Goal: Task Accomplishment & Management: Use online tool/utility

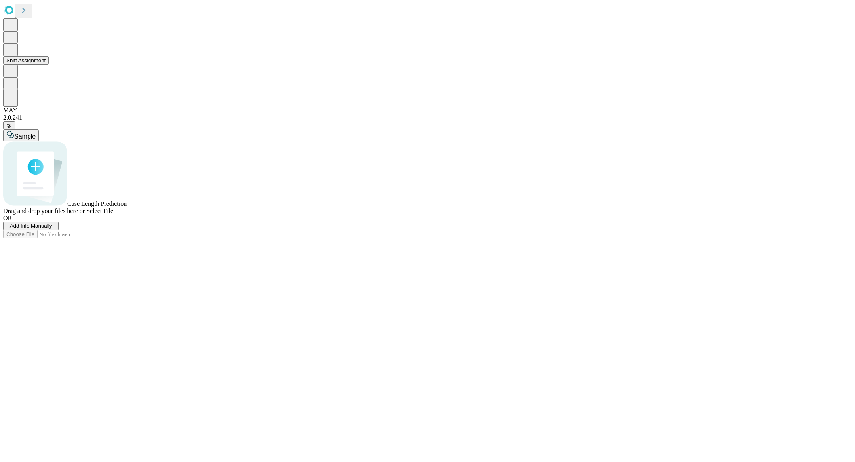
click at [44, 64] on button "Shift Assignment" at bounding box center [26, 60] width 46 height 8
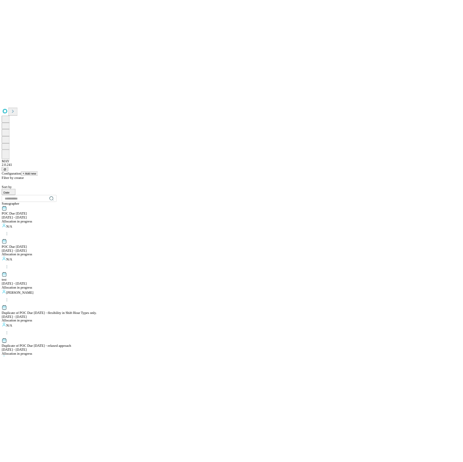
scroll to position [675, 0]
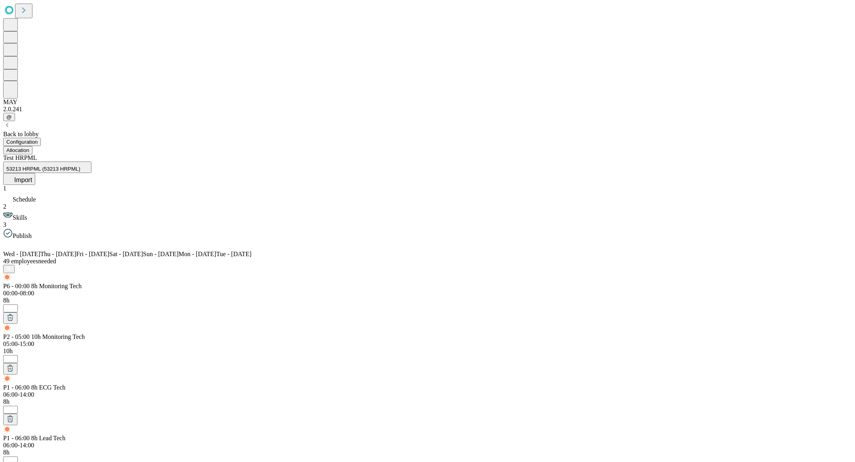
click at [32, 146] on button "Allocation" at bounding box center [17, 150] width 29 height 8
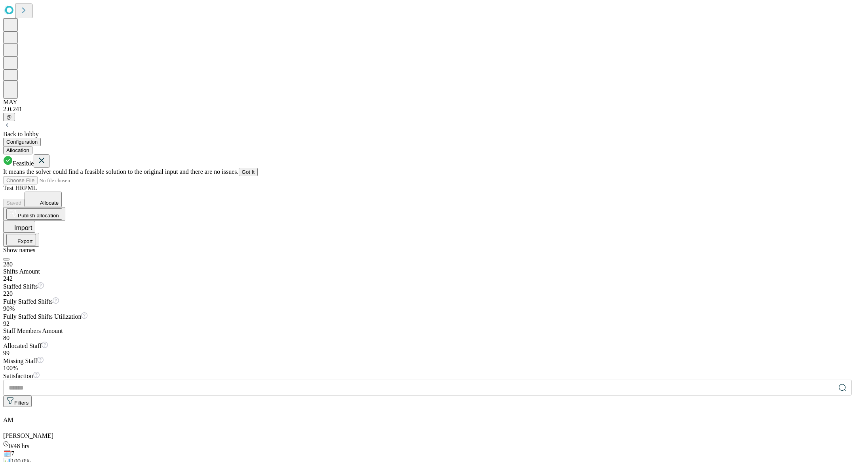
click at [59, 200] on span "Allocate" at bounding box center [49, 203] width 19 height 6
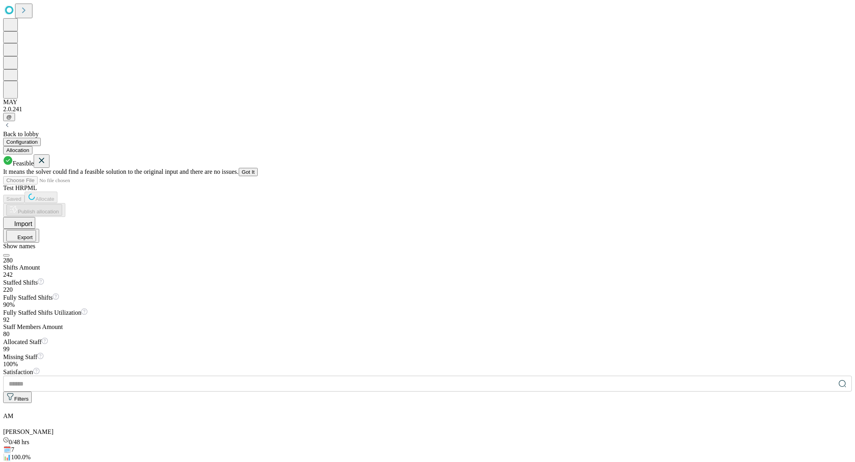
click at [258, 168] on button "Got It" at bounding box center [248, 172] width 19 height 8
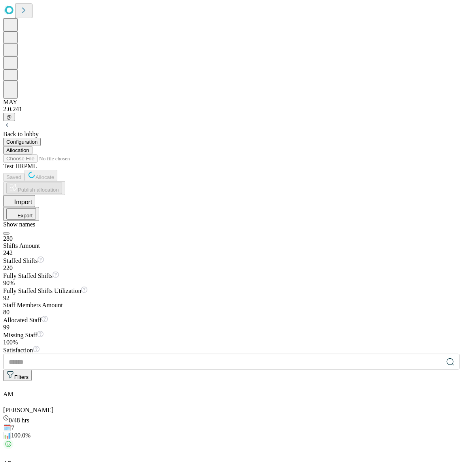
click at [313, 163] on div "Test HRPML Saved Allocate Publish allocation Import Export Show names" at bounding box center [231, 199] width 457 height 72
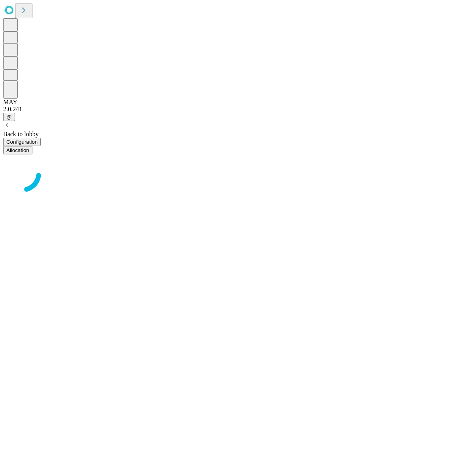
click at [418, 194] on div at bounding box center [231, 174] width 457 height 40
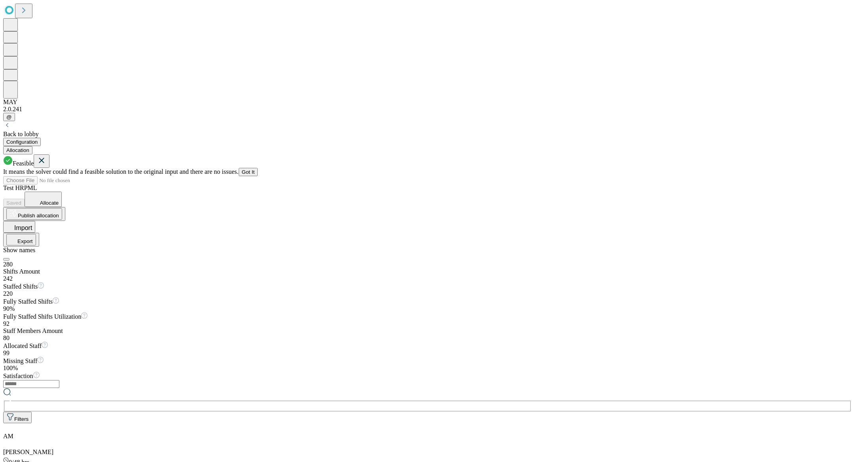
click at [258, 168] on button "Got It" at bounding box center [248, 172] width 19 height 8
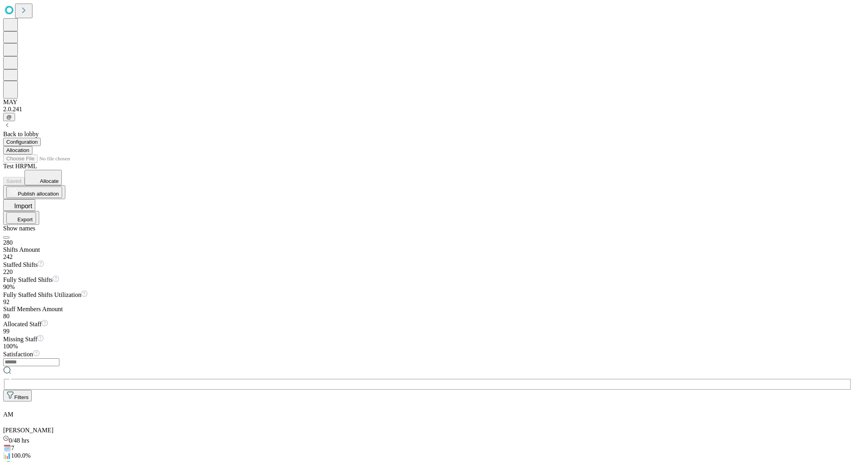
click at [59, 178] on span "Allocate" at bounding box center [49, 181] width 19 height 6
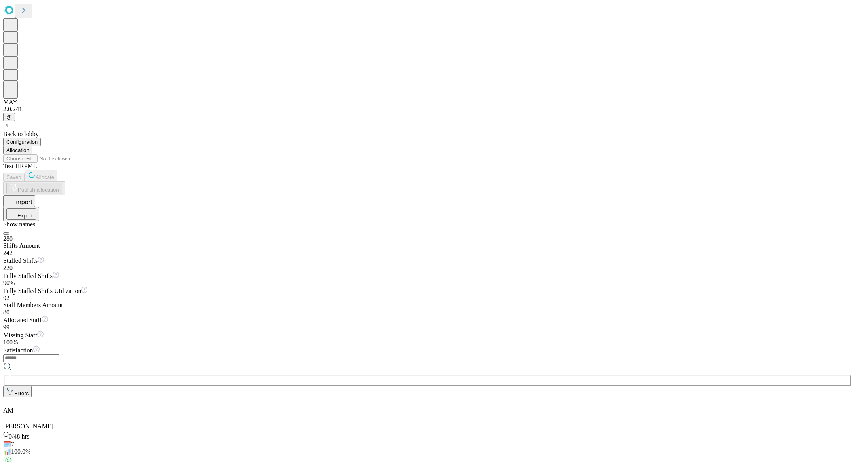
click at [463, 163] on div "Test HRPML Saved Allocate Publish allocation Import Export Show names" at bounding box center [427, 199] width 848 height 72
click at [57, 170] on button "Allocate" at bounding box center [41, 175] width 33 height 11
